Goal: Check status: Check status

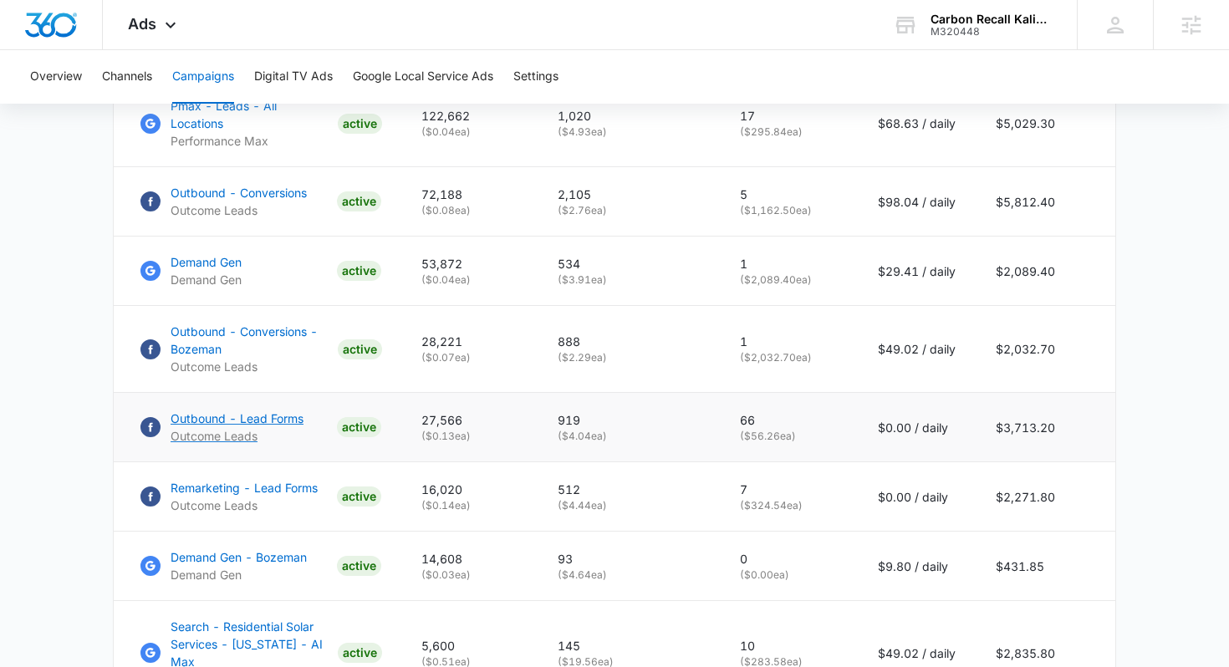
click at [292, 410] on p "Outbound - Lead Forms" at bounding box center [237, 419] width 133 height 18
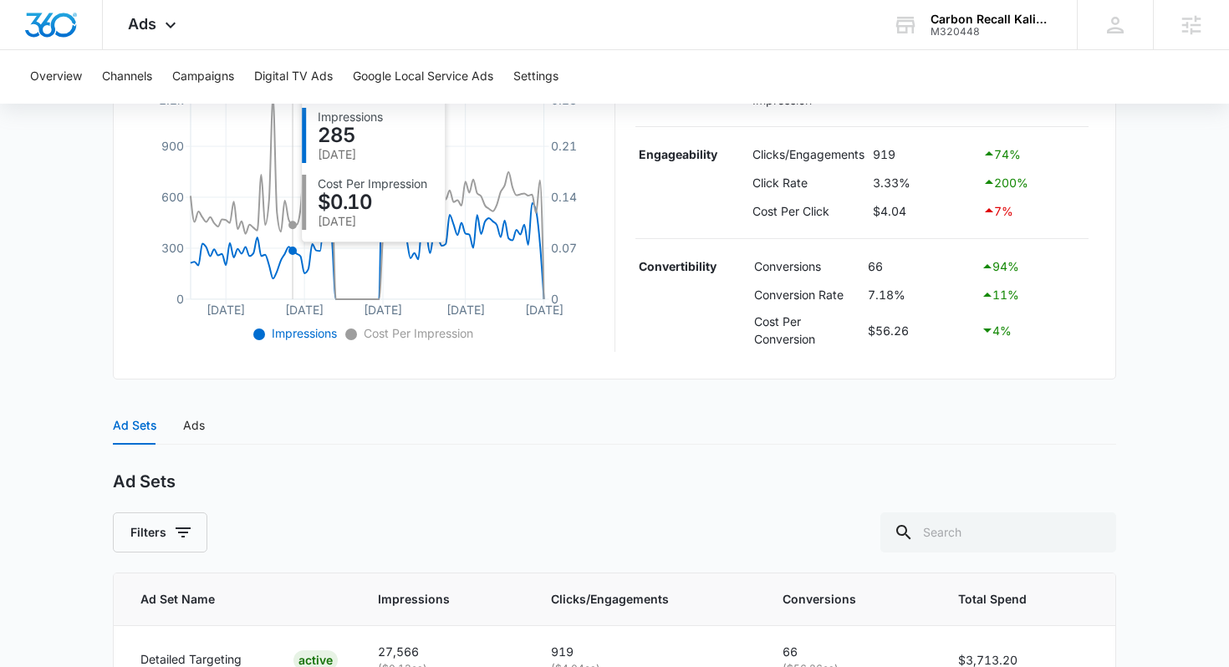
scroll to position [466, 0]
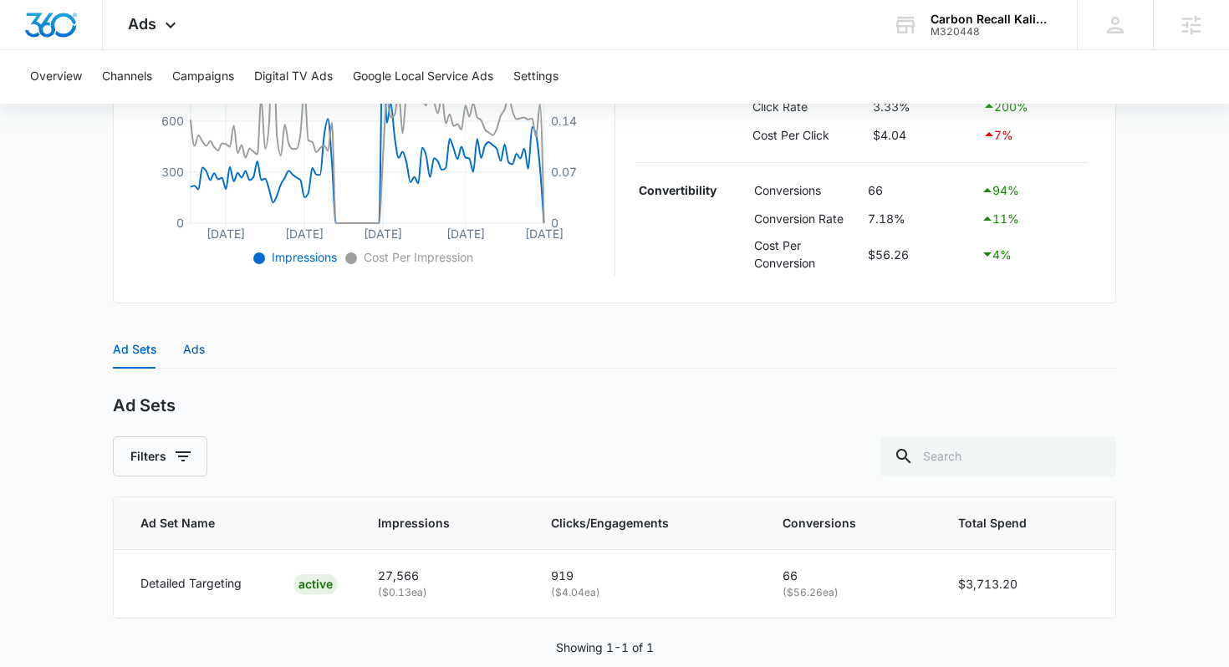
click at [199, 352] on div "Ads" at bounding box center [194, 349] width 22 height 18
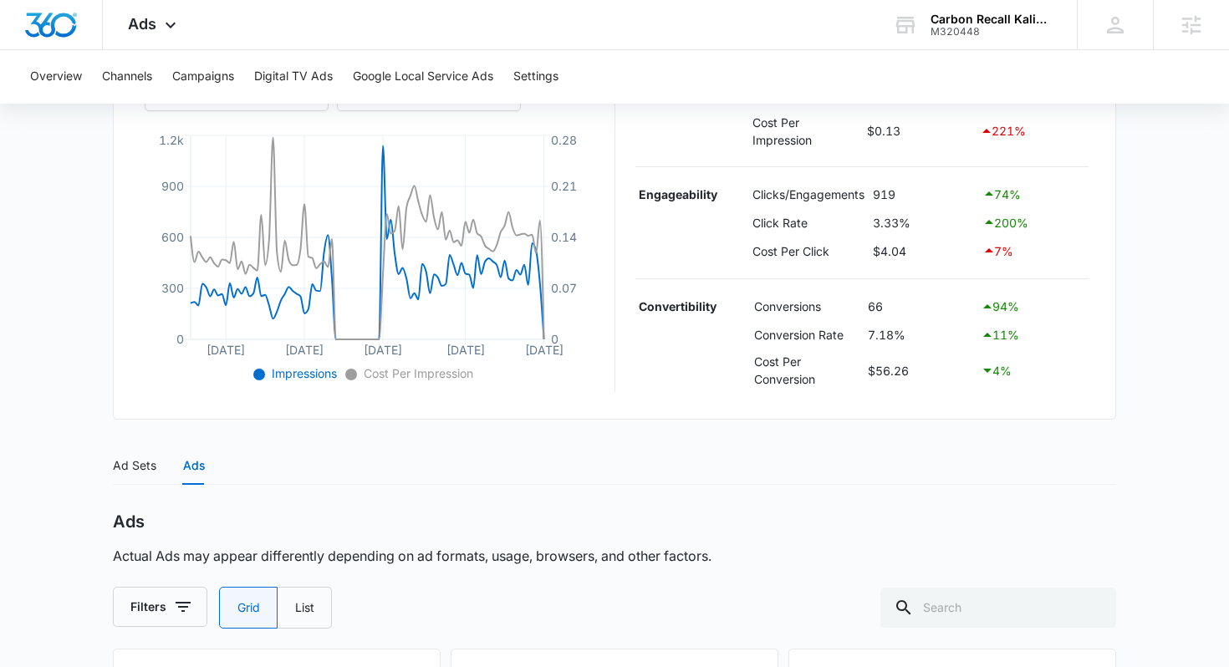
scroll to position [381, 0]
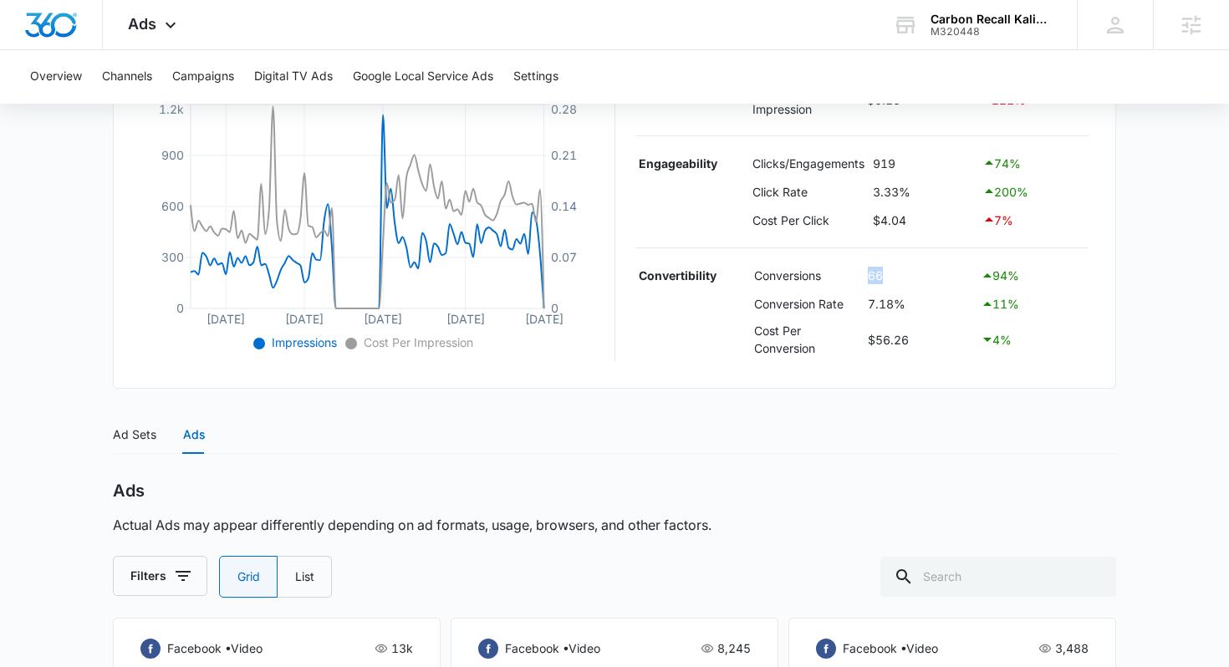
drag, startPoint x: 868, startPoint y: 272, endPoint x: 901, endPoint y: 272, distance: 33.4
click at [901, 272] on td "66" at bounding box center [919, 276] width 112 height 28
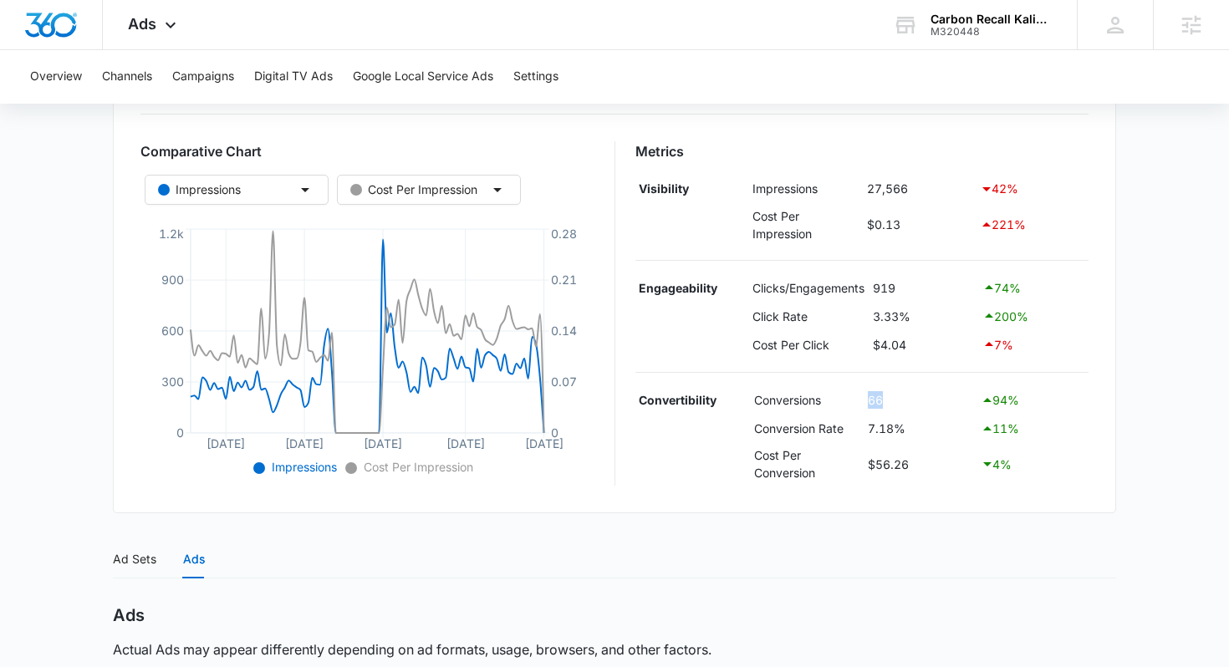
scroll to position [0, 0]
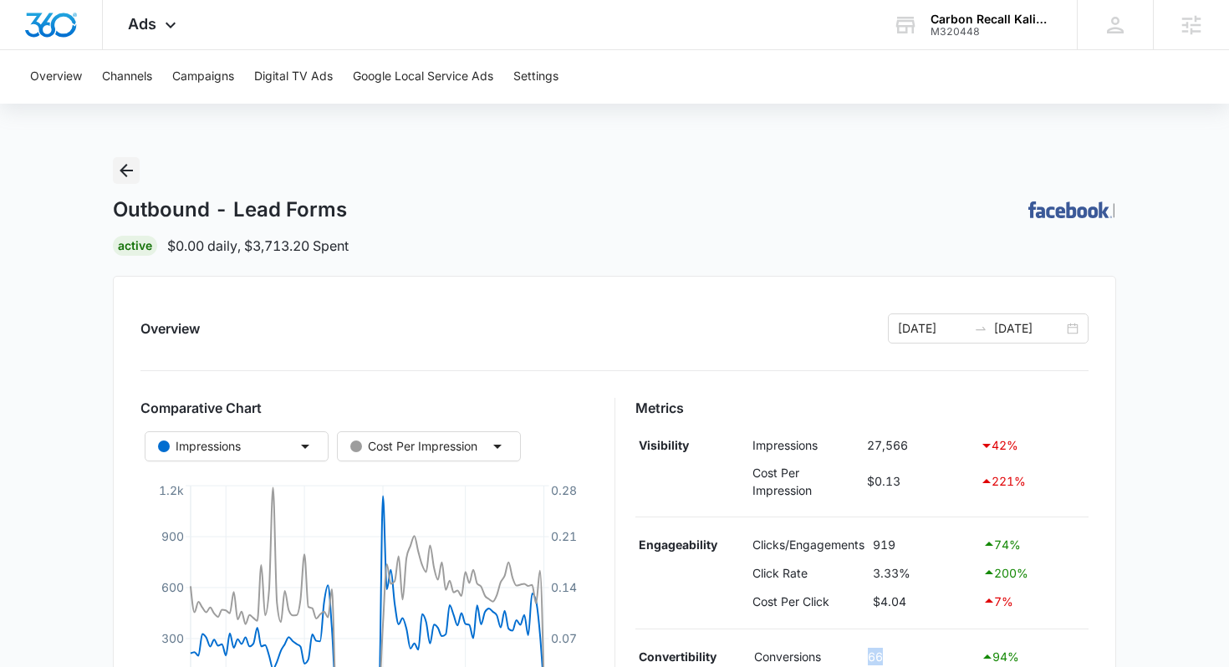
click at [126, 171] on icon "Back" at bounding box center [126, 170] width 13 height 13
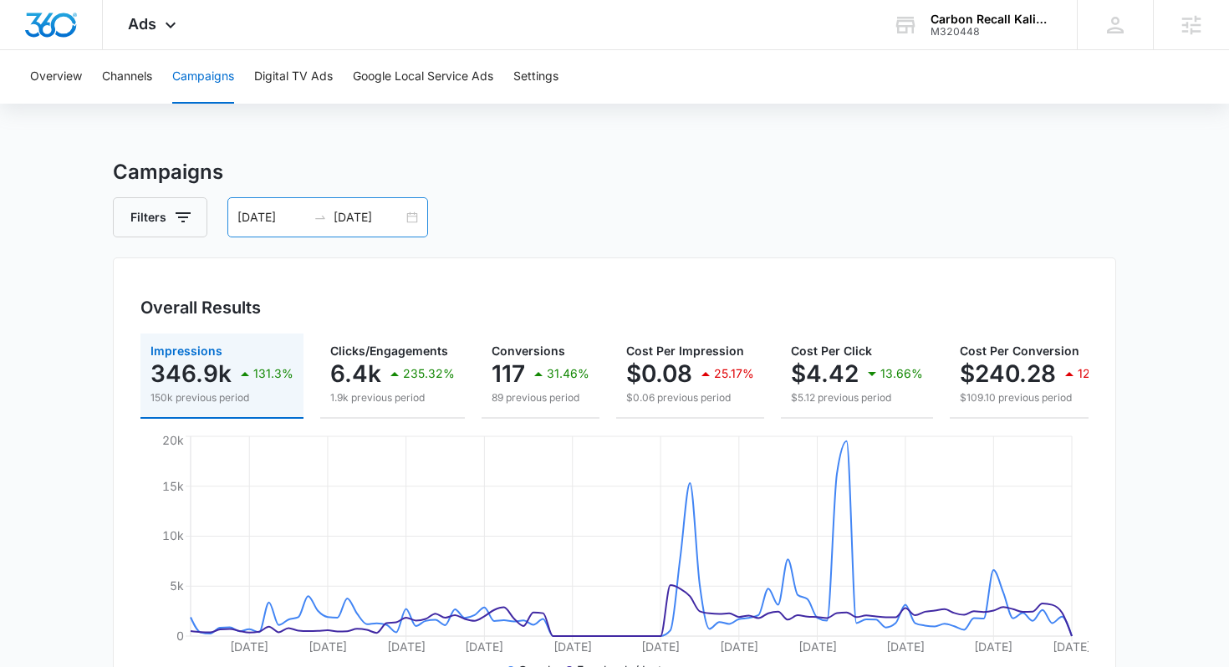
click at [256, 214] on input "[DATE]" at bounding box center [271, 217] width 69 height 18
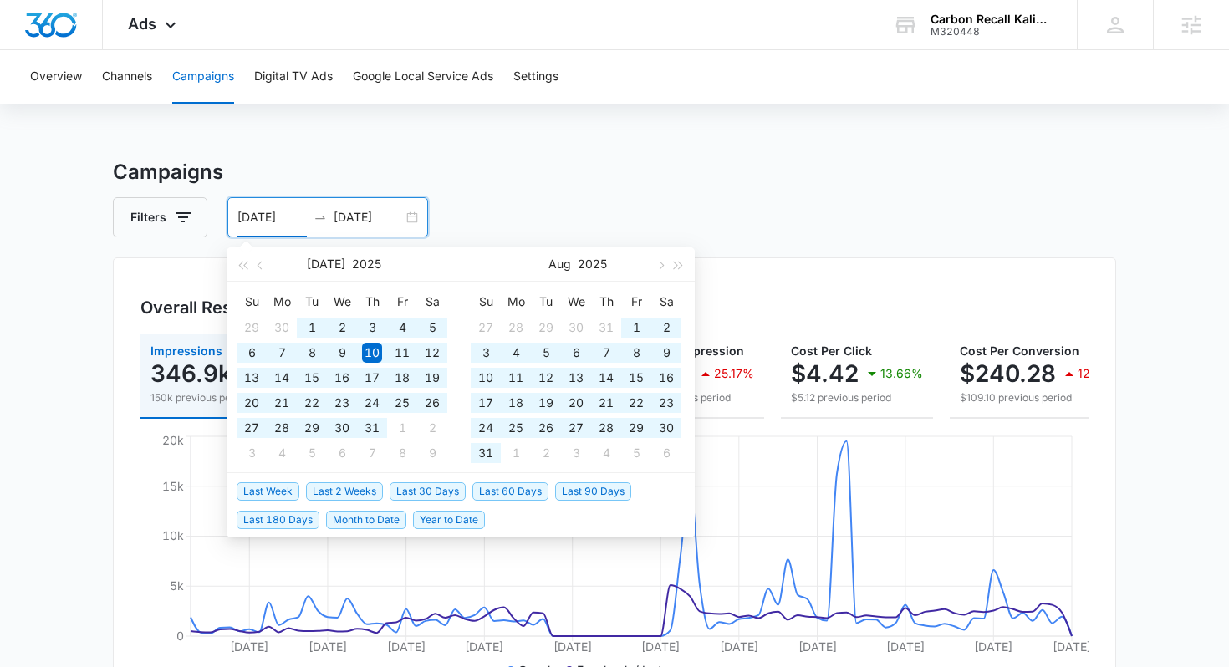
click at [428, 524] on span "Year to Date" at bounding box center [449, 520] width 72 height 18
type input "[DATE]"
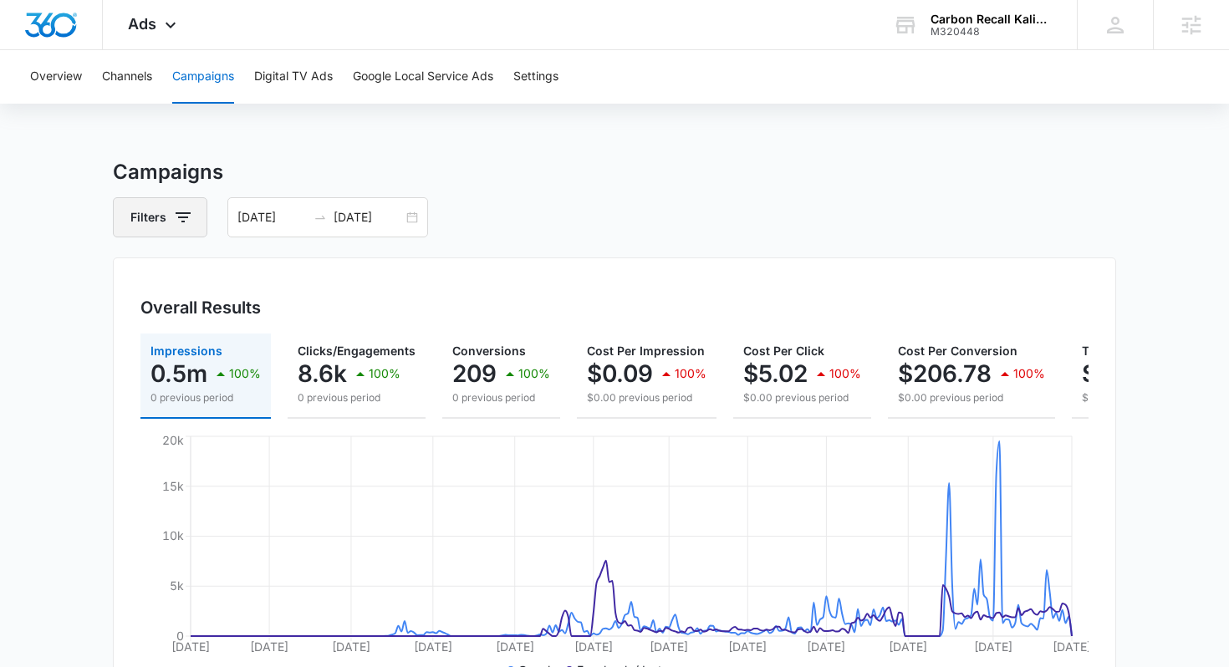
click at [159, 214] on button "Filters" at bounding box center [160, 217] width 94 height 40
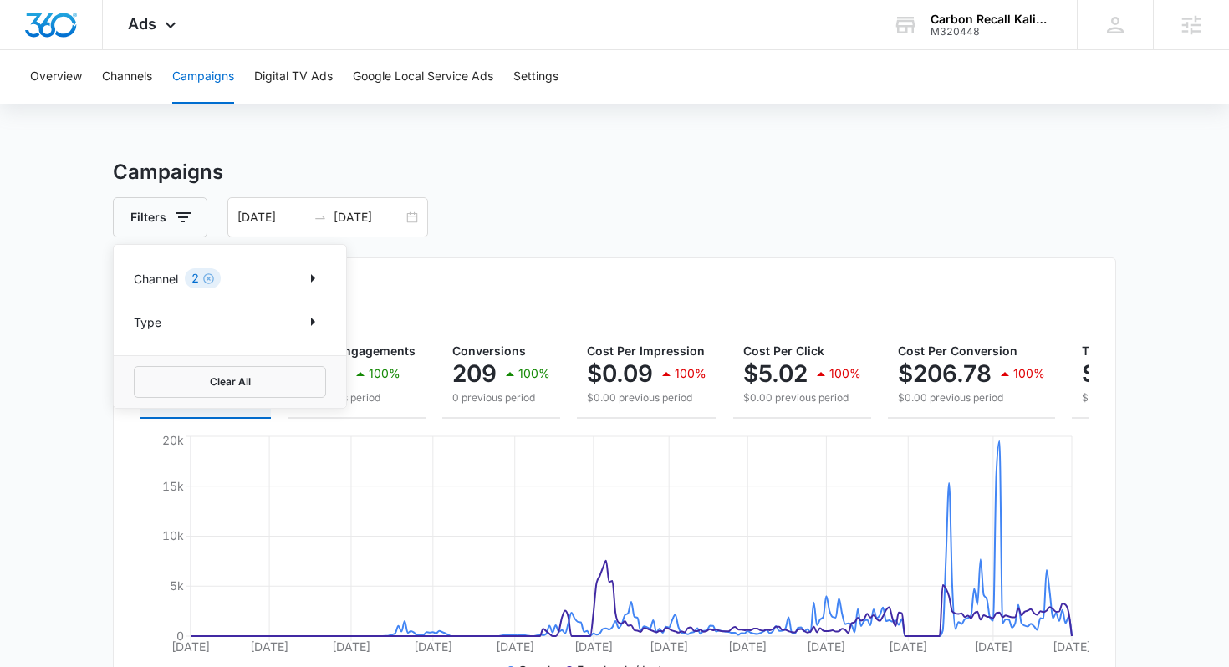
click at [186, 285] on div "Channel 2" at bounding box center [230, 278] width 192 height 27
click at [309, 282] on icon "Show Channel filters" at bounding box center [313, 278] width 20 height 20
click at [140, 335] on icon at bounding box center [143, 334] width 10 height 8
click at [135, 334] on input "Google" at bounding box center [134, 334] width 1 height 1
checkbox input "false"
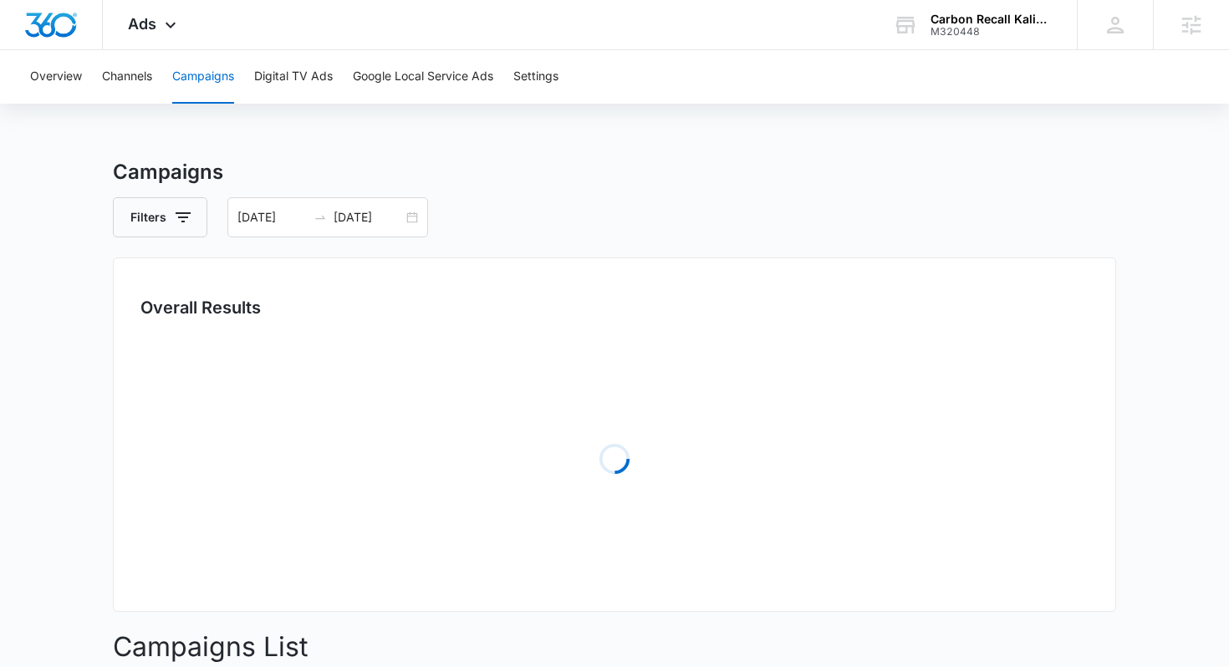
click at [74, 339] on main "Campaigns Filters [DATE] [DATE] Overall Results Loading Campaigns List Filters …" at bounding box center [614, 592] width 1229 height 871
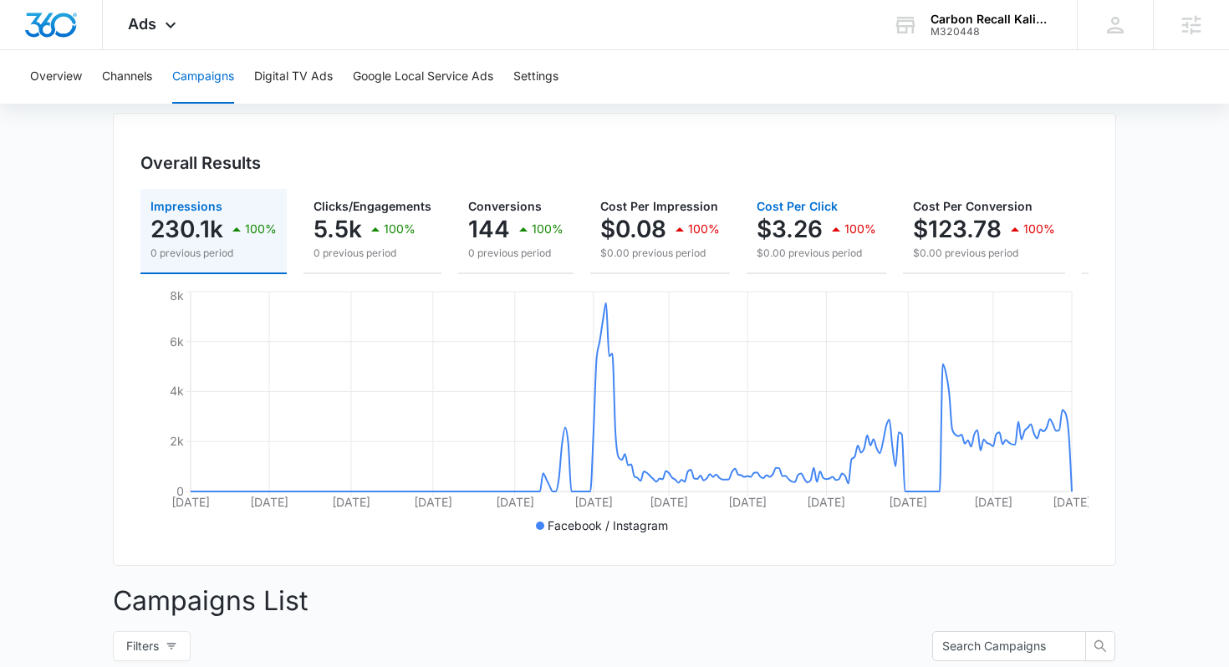
scroll to position [0, 197]
